Goal: Task Accomplishment & Management: Manage account settings

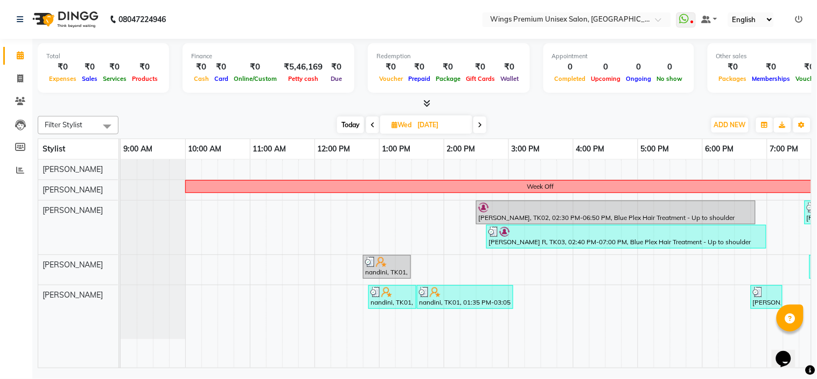
click at [343, 124] on span "Today" at bounding box center [350, 124] width 27 height 17
type input "[DATE]"
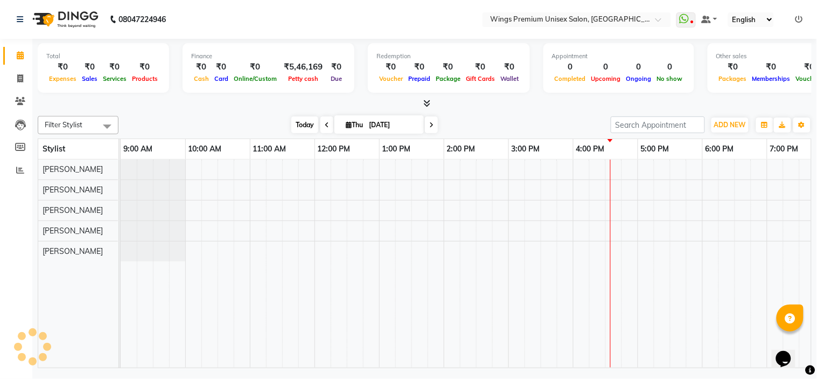
scroll to position [0, 149]
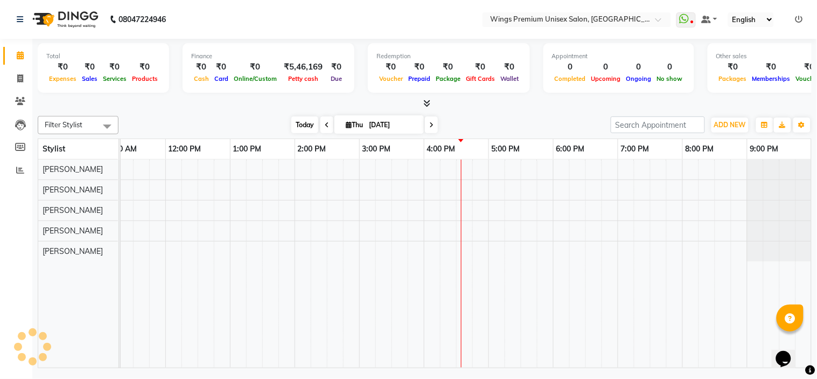
click at [346, 124] on icon at bounding box center [349, 124] width 6 height 7
select select "9"
select select "2025"
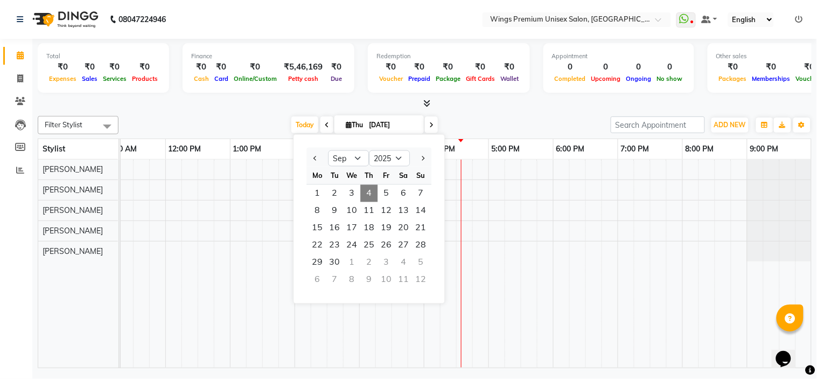
click at [425, 131] on span at bounding box center [431, 124] width 13 height 17
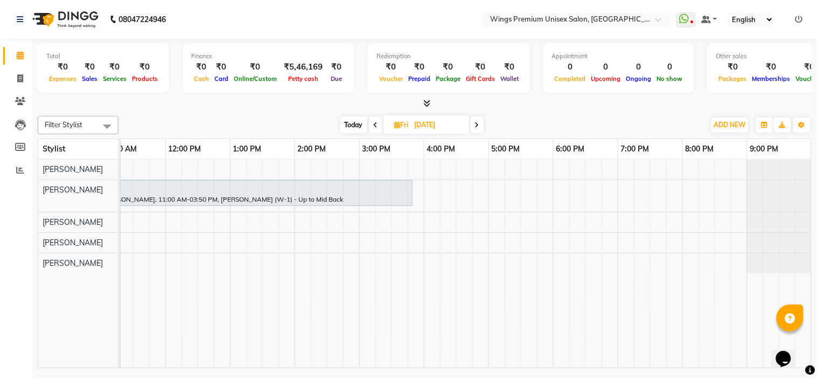
click at [352, 122] on span "Today" at bounding box center [353, 124] width 27 height 17
type input "[DATE]"
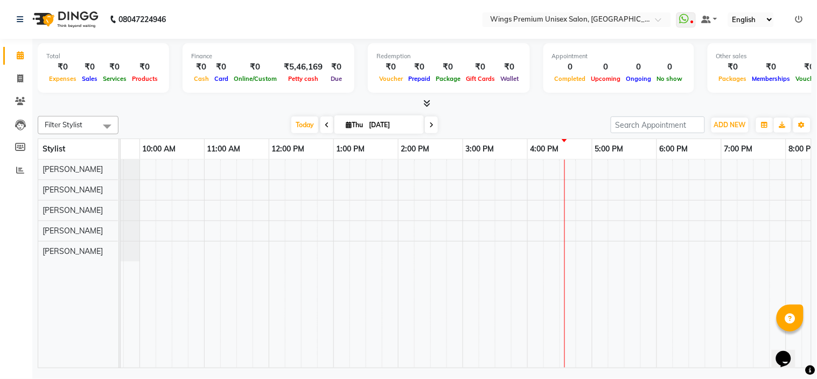
scroll to position [0, 44]
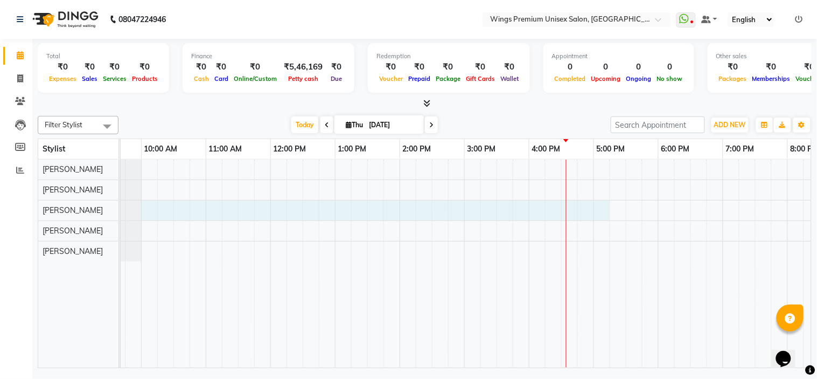
drag, startPoint x: 143, startPoint y: 209, endPoint x: 605, endPoint y: 208, distance: 461.6
click at [605, 208] on div at bounding box center [496, 263] width 840 height 208
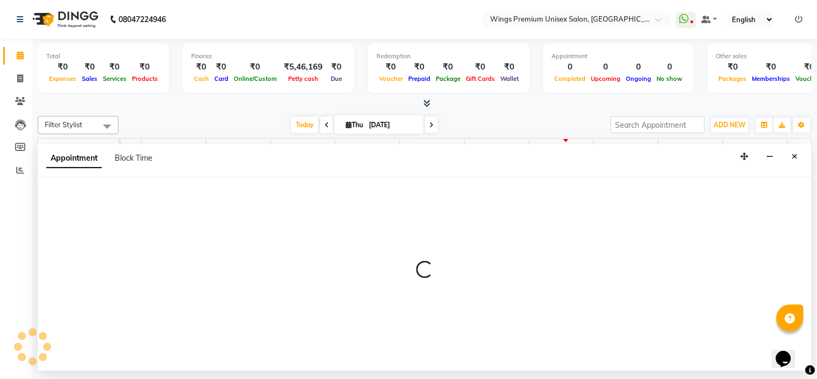
select select "72458"
select select "600"
select select "tentative"
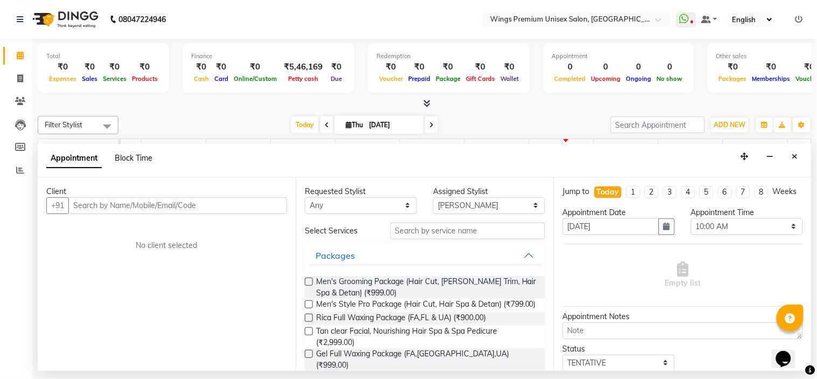
click at [136, 158] on span "Block Time" at bounding box center [134, 158] width 38 height 10
select select "72458"
select select "600"
select select "1035"
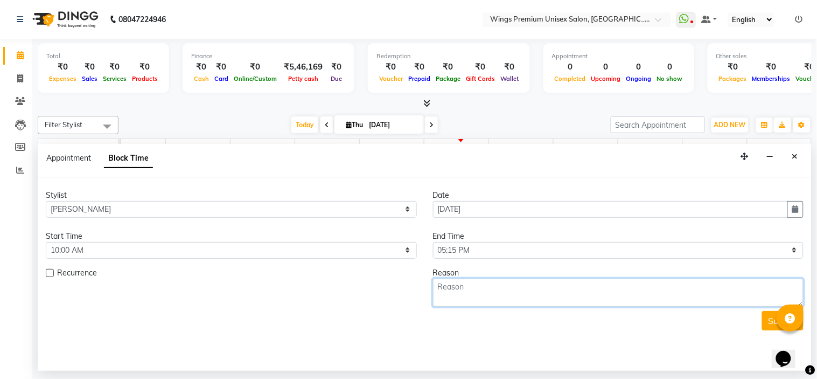
click at [467, 292] on textarea at bounding box center [618, 292] width 371 height 28
type textarea "Week Off"
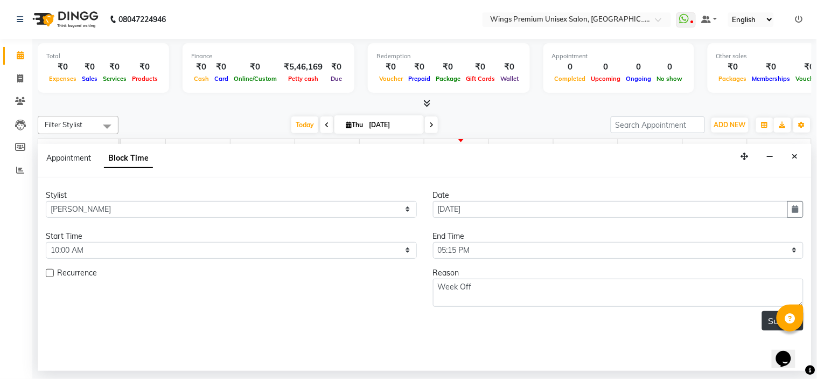
click at [773, 326] on button "Submit" at bounding box center [782, 320] width 41 height 19
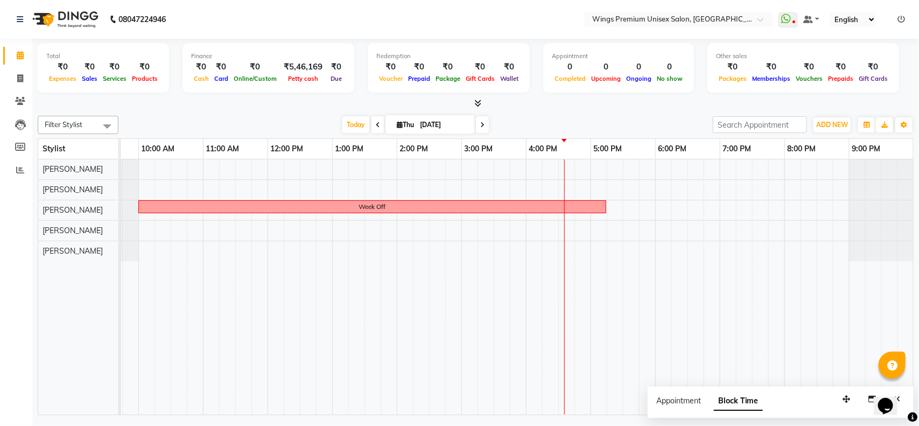
drag, startPoint x: 603, startPoint y: 206, endPoint x: 652, endPoint y: 207, distance: 48.5
click at [647, 208] on div "Week Off" at bounding box center [494, 286] width 840 height 255
click at [502, 206] on div "Week Off" at bounding box center [372, 207] width 466 height 10
click at [400, 205] on div "Week Off" at bounding box center [372, 207] width 466 height 10
click at [402, 204] on div "Week Off" at bounding box center [372, 207] width 466 height 10
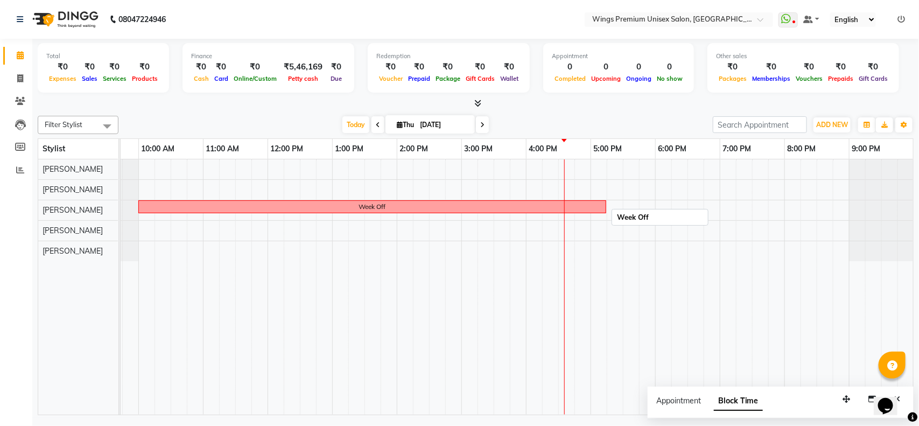
click at [402, 204] on div "Week Off" at bounding box center [372, 207] width 466 height 10
click at [400, 206] on div "Week Off" at bounding box center [372, 207] width 466 height 10
click at [425, 240] on span "Edit Block Time" at bounding box center [446, 236] width 52 height 11
select select "72458"
select select "600"
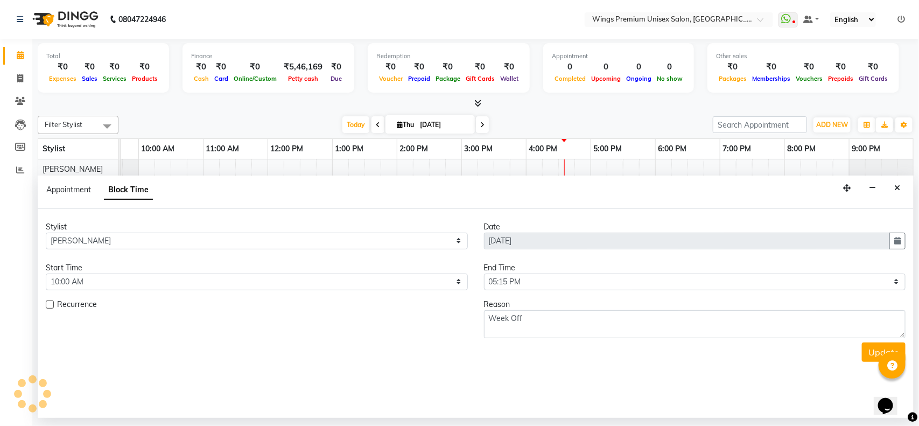
scroll to position [0, 47]
click at [521, 283] on select "Select 10:00 AM 10:05 AM 10:10 AM 10:15 AM 10:20 AM 10:25 AM 10:30 AM 10:35 AM …" at bounding box center [695, 282] width 422 height 17
select select "1260"
click at [484, 274] on select "Select 10:00 AM 10:05 AM 10:10 AM 10:15 AM 10:20 AM 10:25 AM 10:30 AM 10:35 AM …" at bounding box center [695, 282] width 422 height 17
click at [816, 349] on button "Update" at bounding box center [884, 352] width 44 height 19
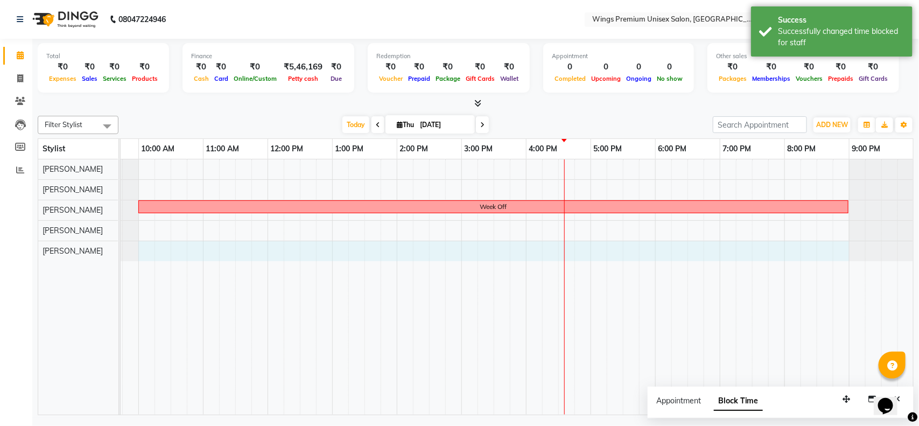
drag, startPoint x: 141, startPoint y: 253, endPoint x: 843, endPoint y: 253, distance: 701.8
click at [816, 253] on div "Week Off" at bounding box center [494, 286] width 840 height 255
select select "88889"
select select "tentative"
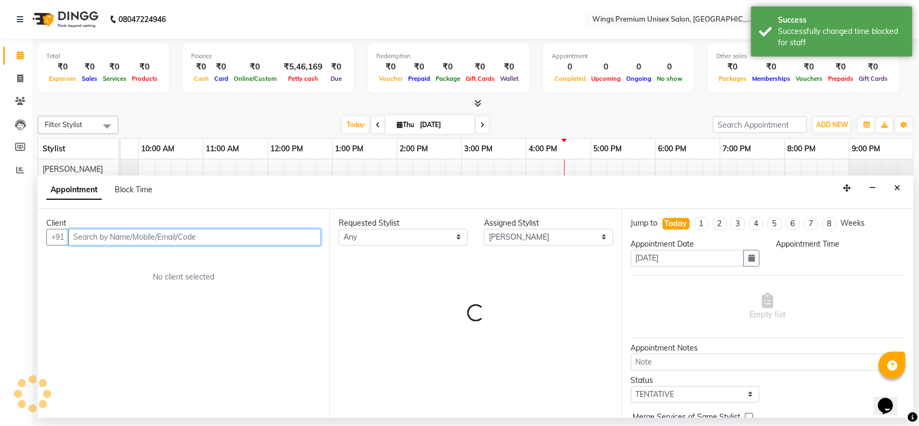
select select "600"
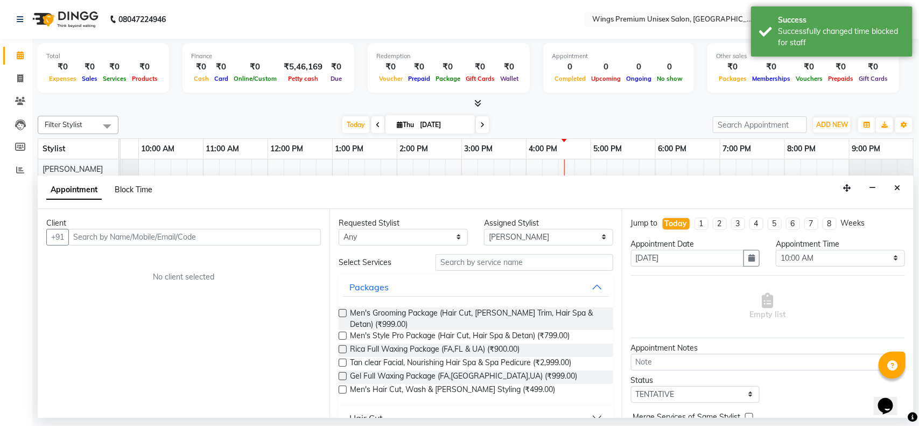
click at [134, 189] on span "Block Time" at bounding box center [134, 190] width 38 height 10
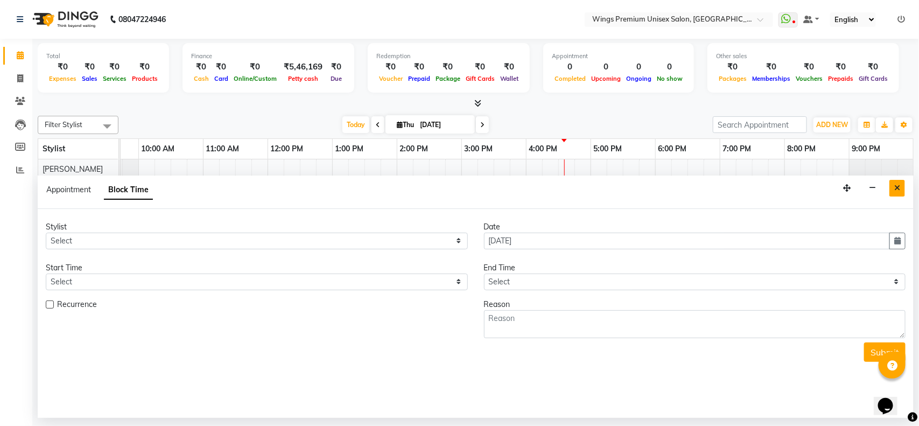
click at [816, 184] on icon "Close" at bounding box center [898, 188] width 6 height 8
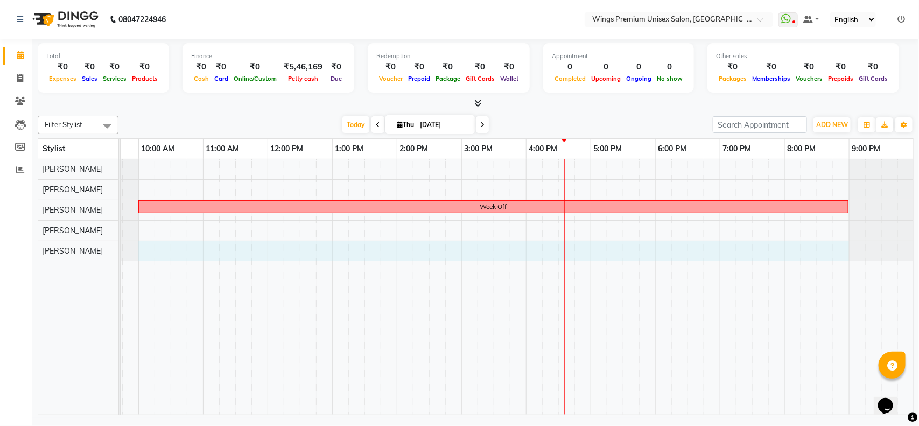
drag, startPoint x: 143, startPoint y: 251, endPoint x: 839, endPoint y: 243, distance: 695.9
click at [816, 243] on div "Week Off" at bounding box center [494, 286] width 840 height 255
select select "88889"
select select "600"
select select "tentative"
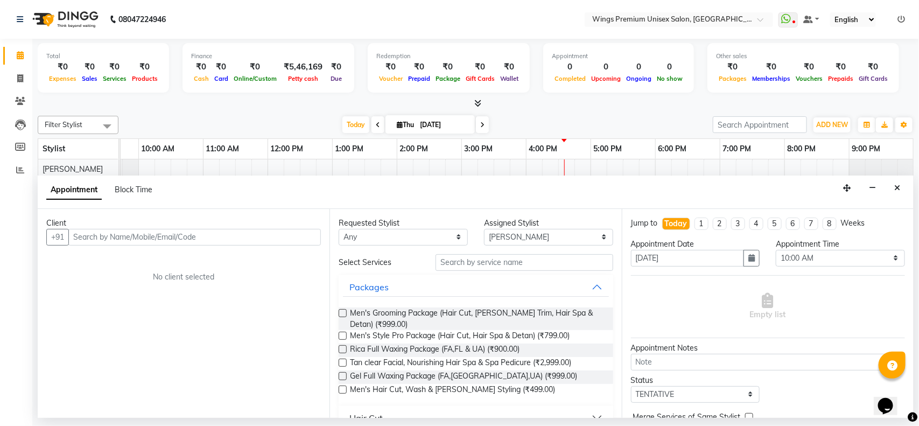
click at [125, 184] on div "Block Time" at bounding box center [134, 189] width 38 height 11
click at [125, 186] on span "Block Time" at bounding box center [134, 190] width 38 height 10
select select "88889"
select select "600"
select select "1260"
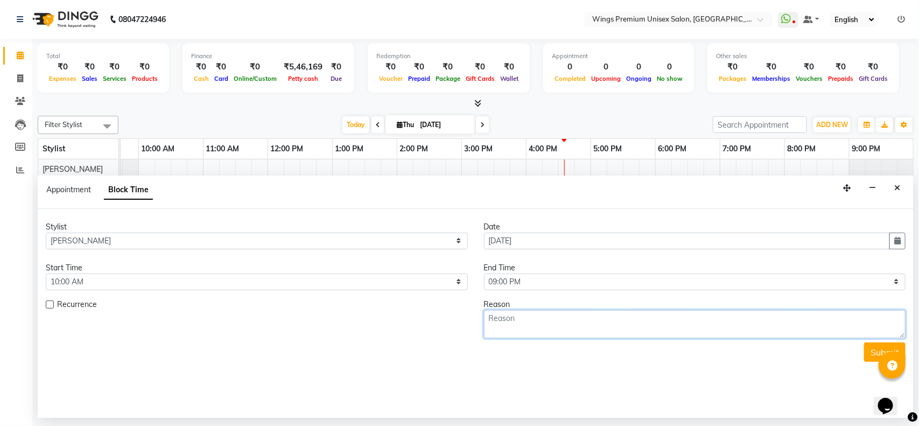
click at [486, 329] on textarea at bounding box center [695, 324] width 422 height 28
type textarea "Week Off"
click at [816, 346] on button "Submit" at bounding box center [884, 352] width 41 height 19
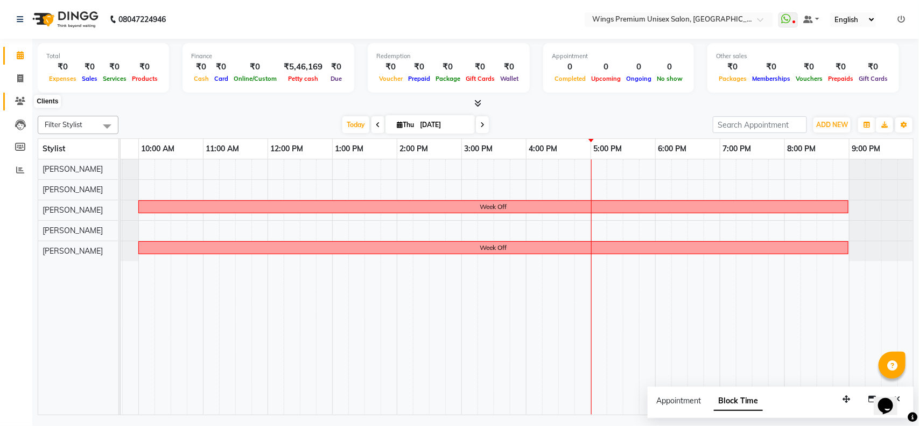
click at [17, 105] on icon at bounding box center [20, 101] width 10 height 8
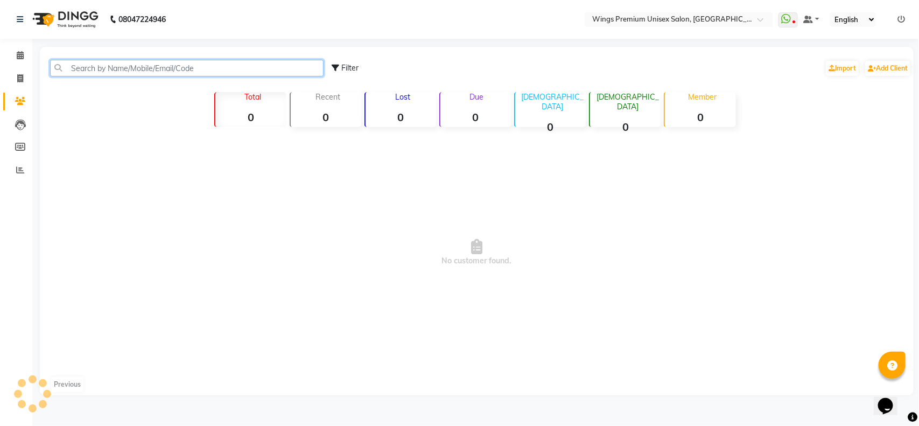
click at [111, 68] on input "text" at bounding box center [187, 68] width 274 height 17
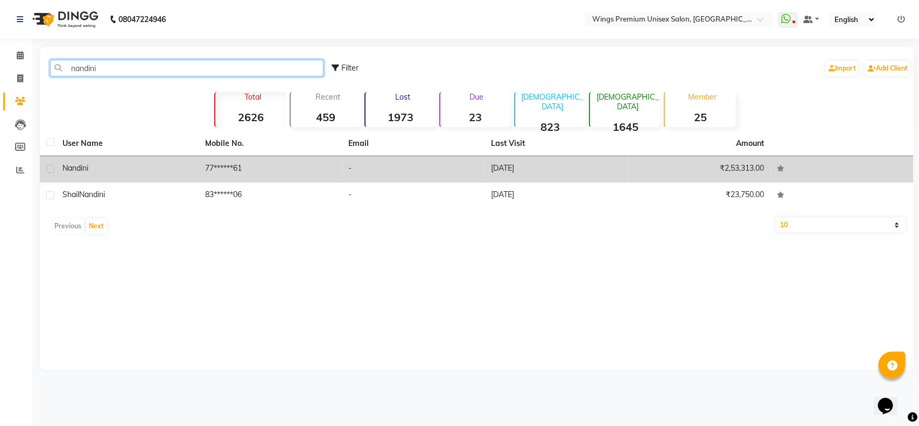
type input "nandini"
click at [74, 165] on span "nandini" at bounding box center [75, 168] width 26 height 10
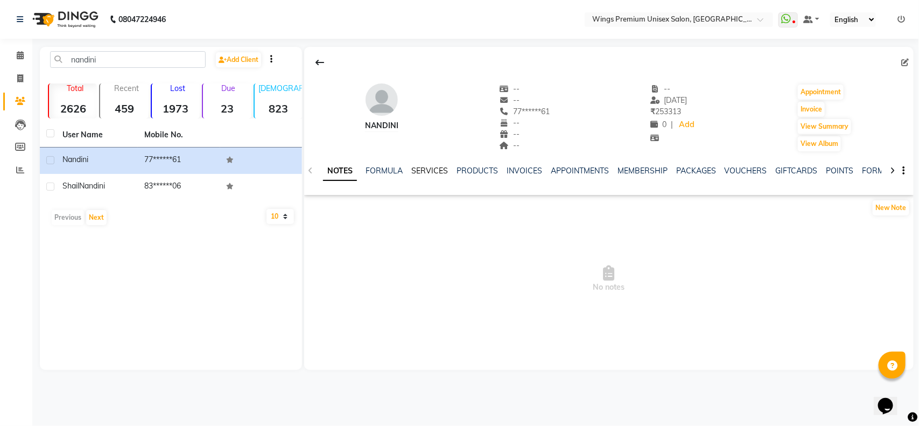
click at [425, 166] on link "SERVICES" at bounding box center [429, 171] width 37 height 10
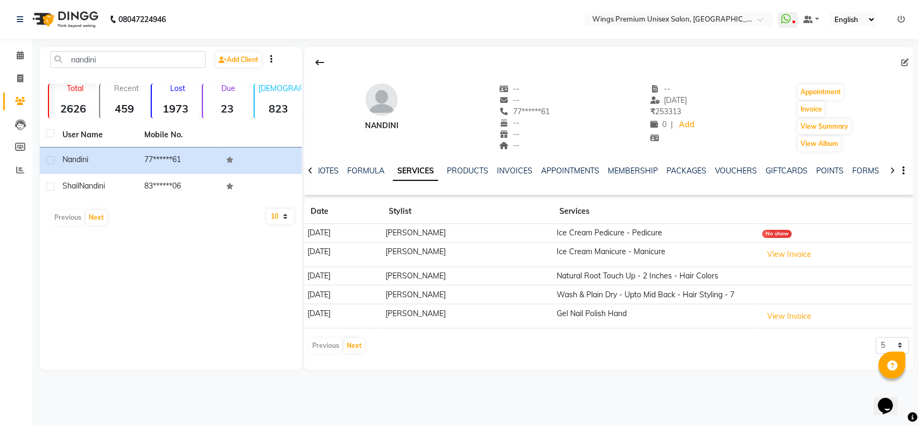
click at [816, 358] on div at bounding box center [892, 365] width 27 height 27
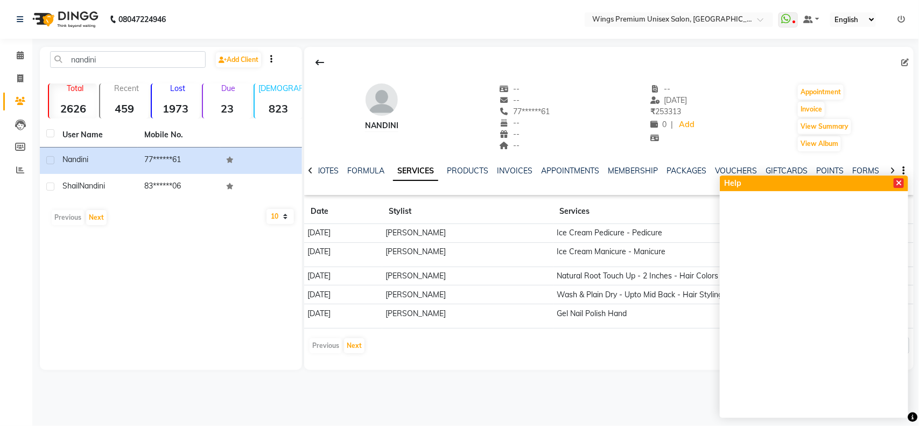
click at [816, 179] on icon at bounding box center [899, 183] width 6 height 8
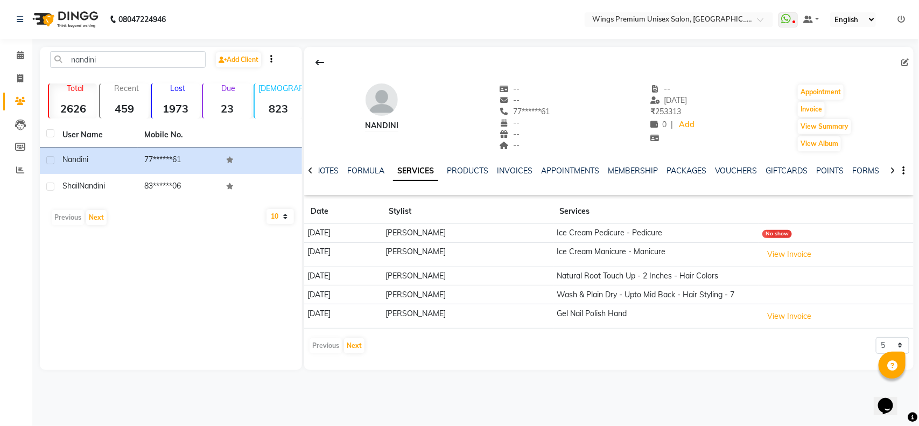
click at [816, 179] on div "NOTES FORMULA SERVICES PRODUCTS INVOICES APPOINTMENTS MEMBERSHIP PACKAGES VOUCH…" at bounding box center [609, 170] width 610 height 37
click at [348, 353] on button "Next" at bounding box center [354, 345] width 20 height 15
